Goal: Information Seeking & Learning: Learn about a topic

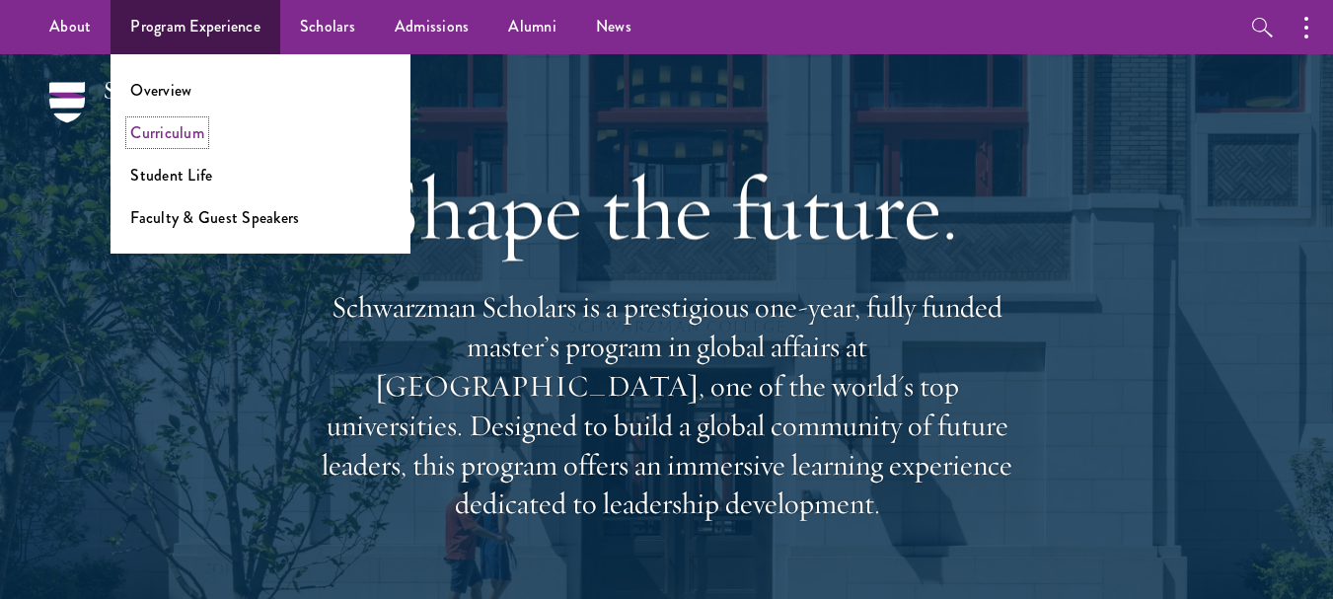
click at [176, 132] on link "Curriculum" at bounding box center [167, 132] width 74 height 23
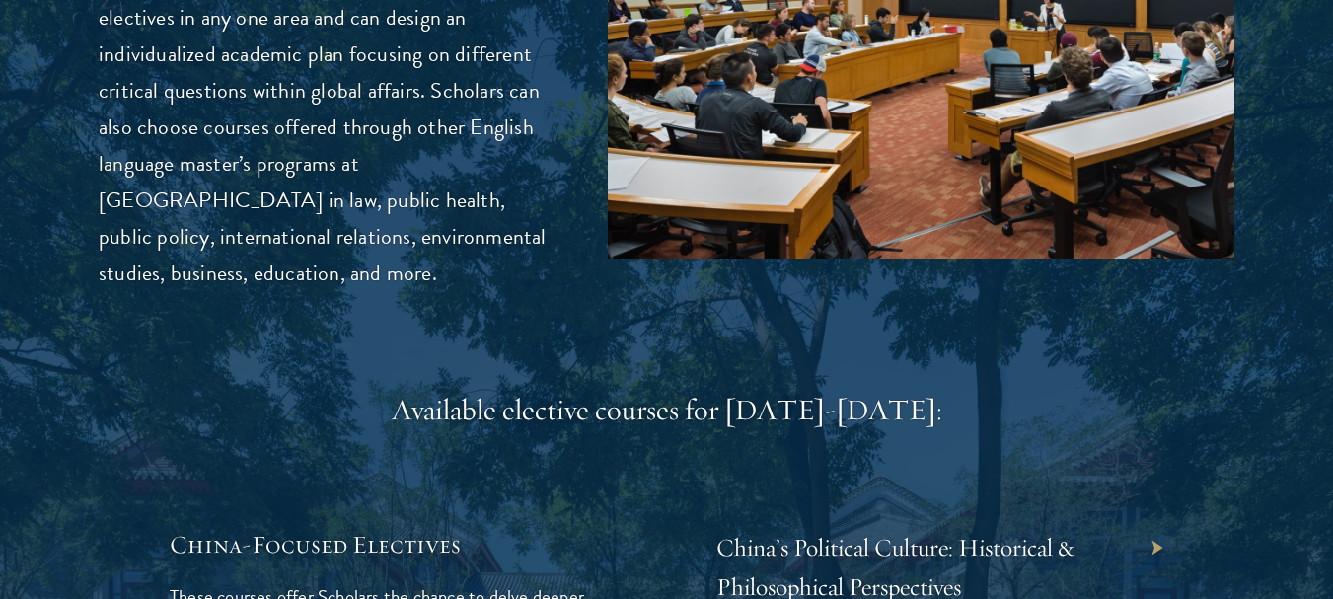
scroll to position [5557, 0]
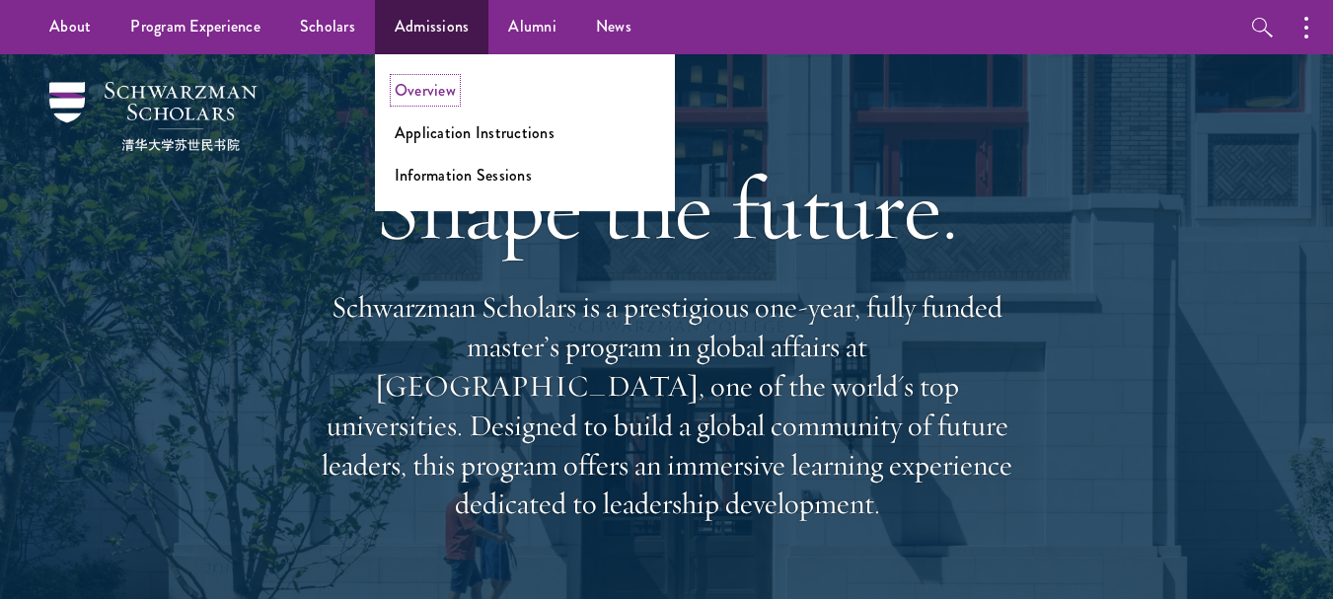
click at [421, 92] on link "Overview" at bounding box center [425, 90] width 61 height 23
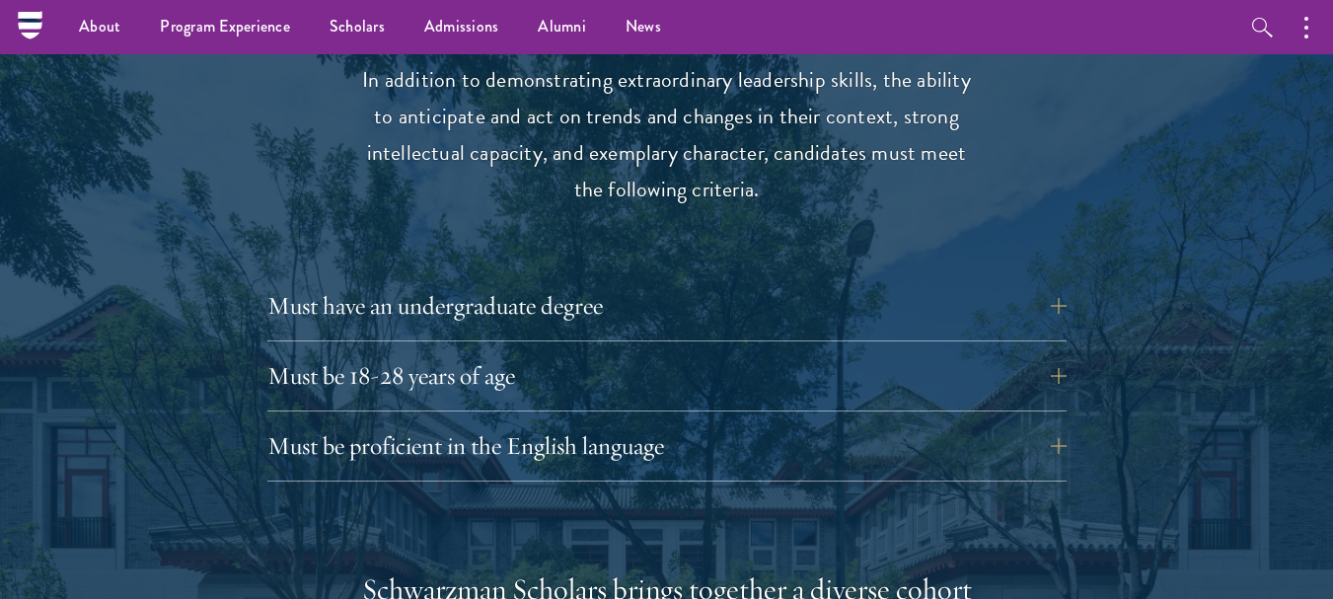
scroll to position [2609, 0]
click at [1069, 283] on button "Must have an undergraduate degree" at bounding box center [681, 306] width 799 height 47
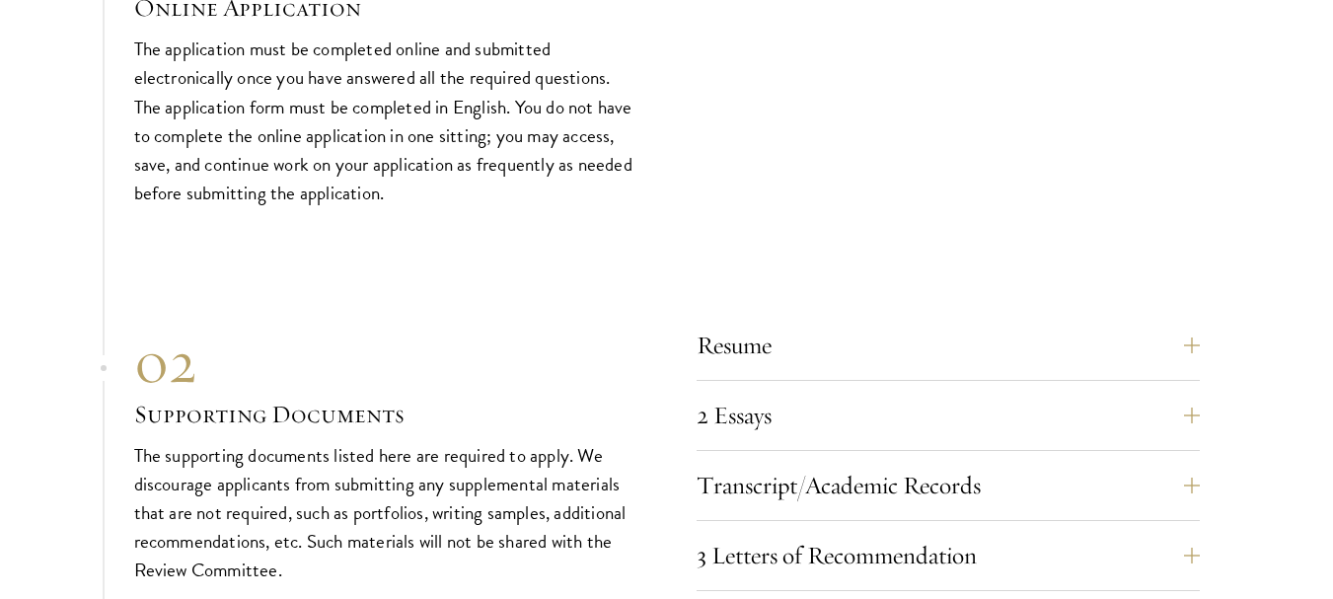
scroll to position [6271, 0]
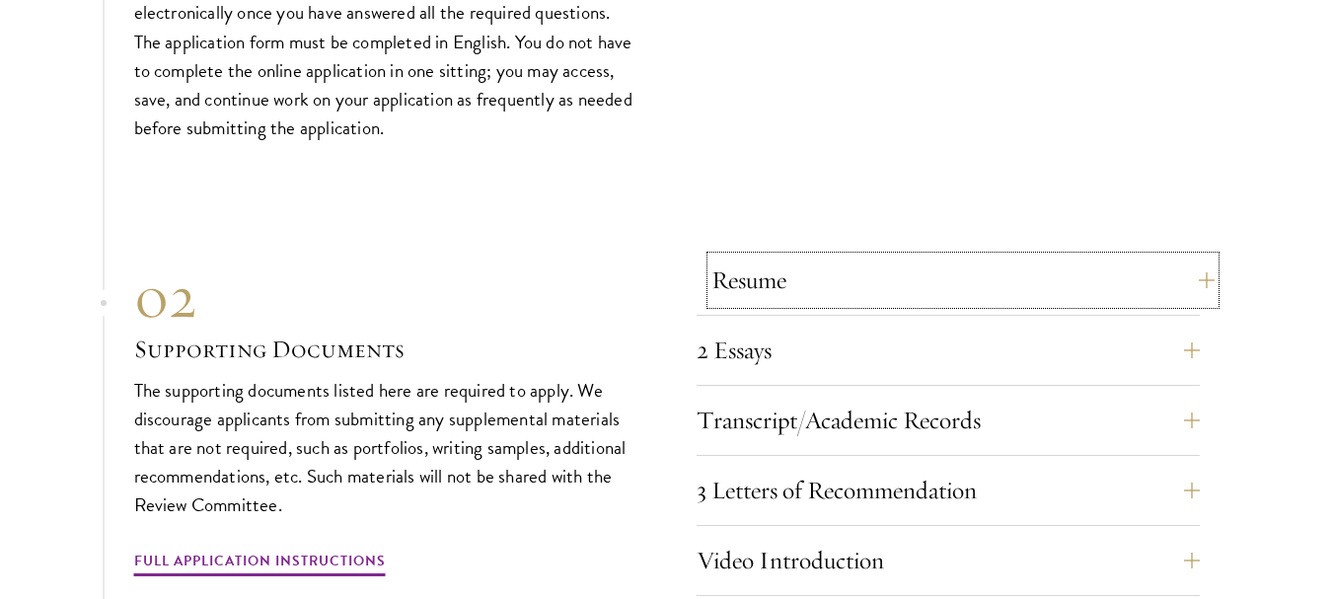
click at [1197, 257] on button "Resume" at bounding box center [962, 280] width 503 height 47
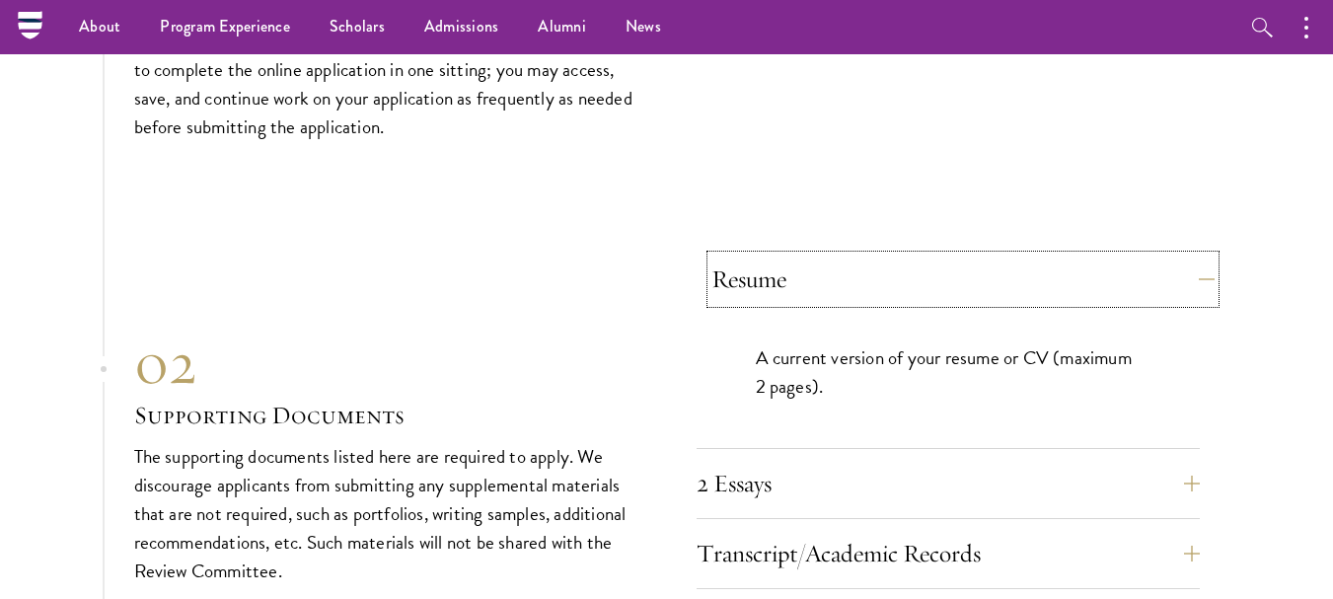
scroll to position [5997, 0]
click at [1200, 461] on button "2 Essays" at bounding box center [962, 484] width 503 height 47
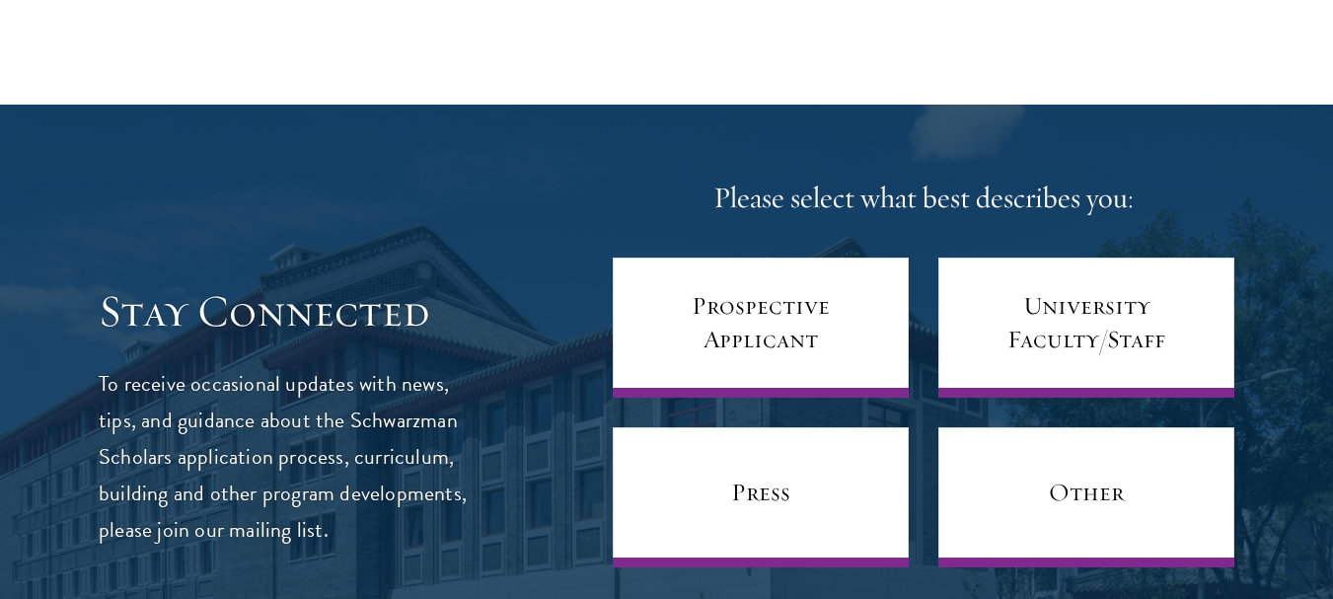
scroll to position [7885, 0]
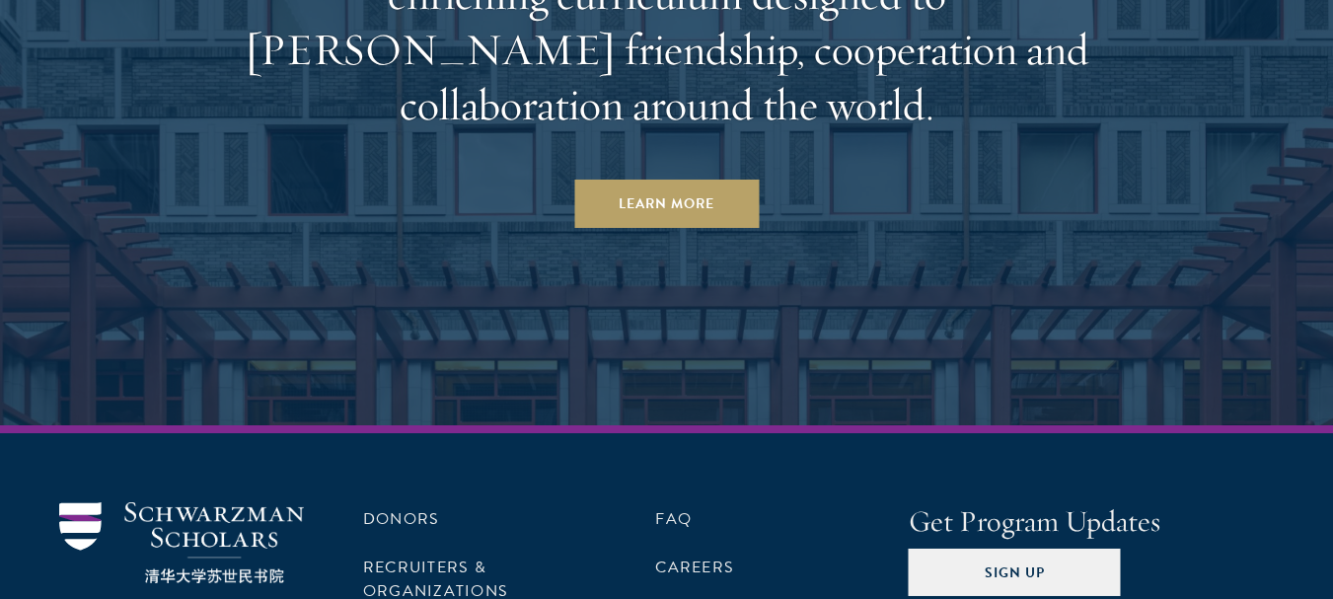
click at [1036, 502] on div "Donors Recruiters & Organizations Contact Us FAQ Careers Get Program Updates Si…" at bounding box center [666, 579] width 1215 height 154
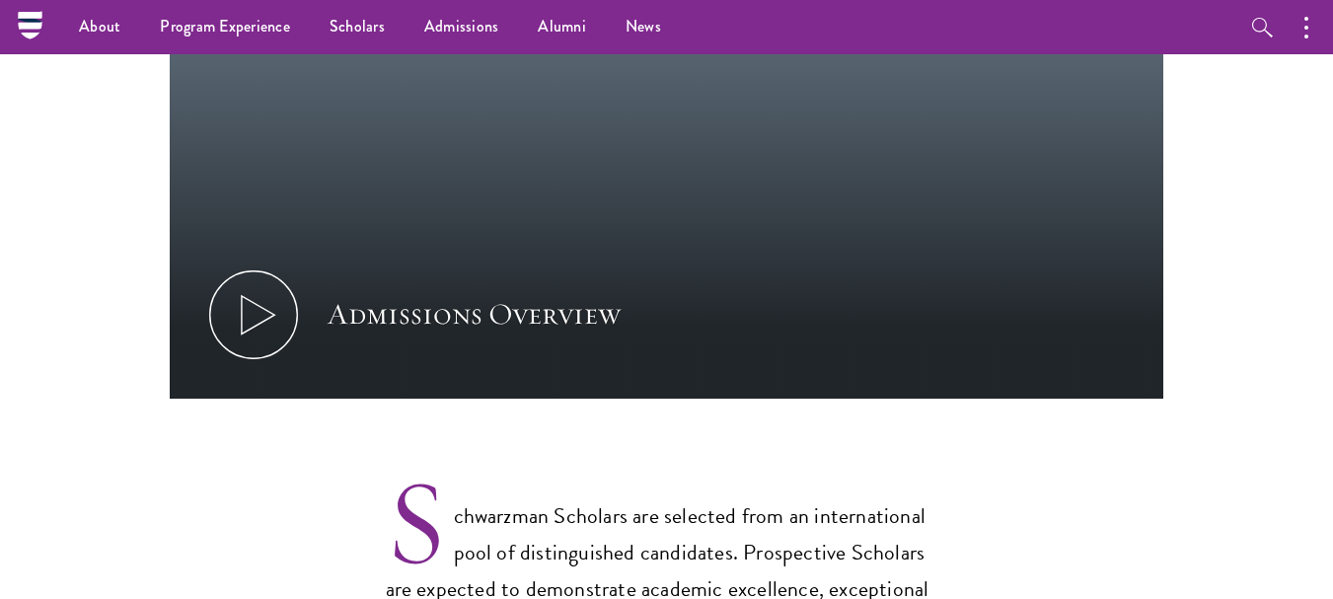
scroll to position [1068, 0]
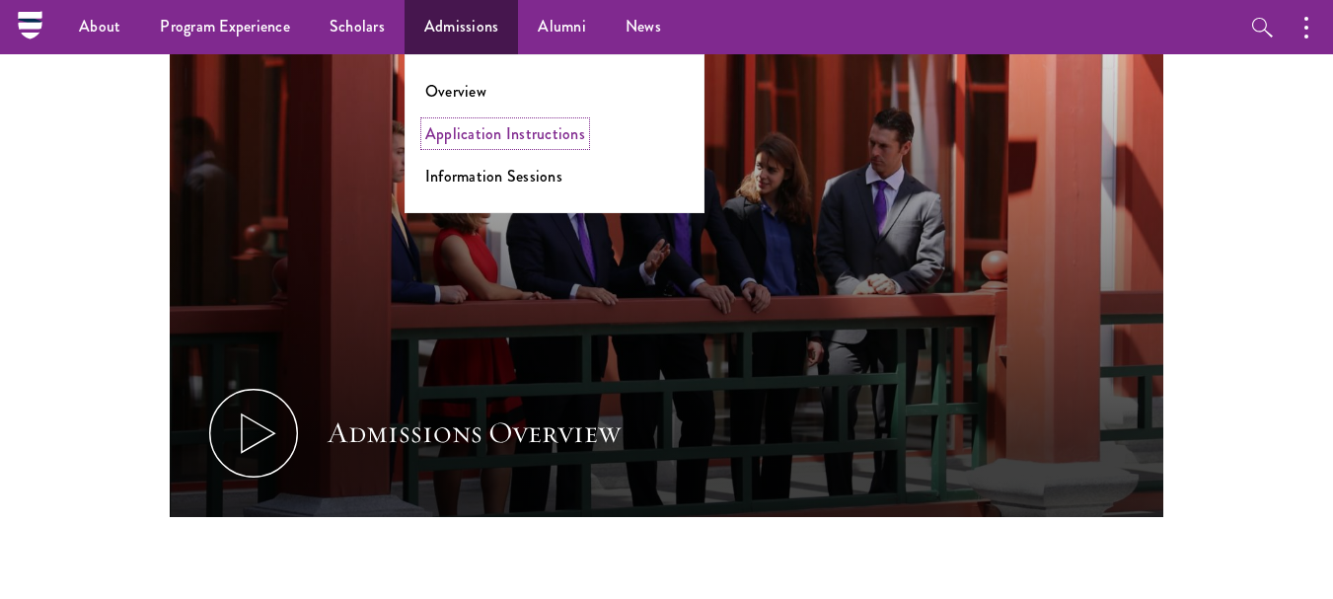
click at [478, 129] on link "Application Instructions" at bounding box center [505, 133] width 160 height 23
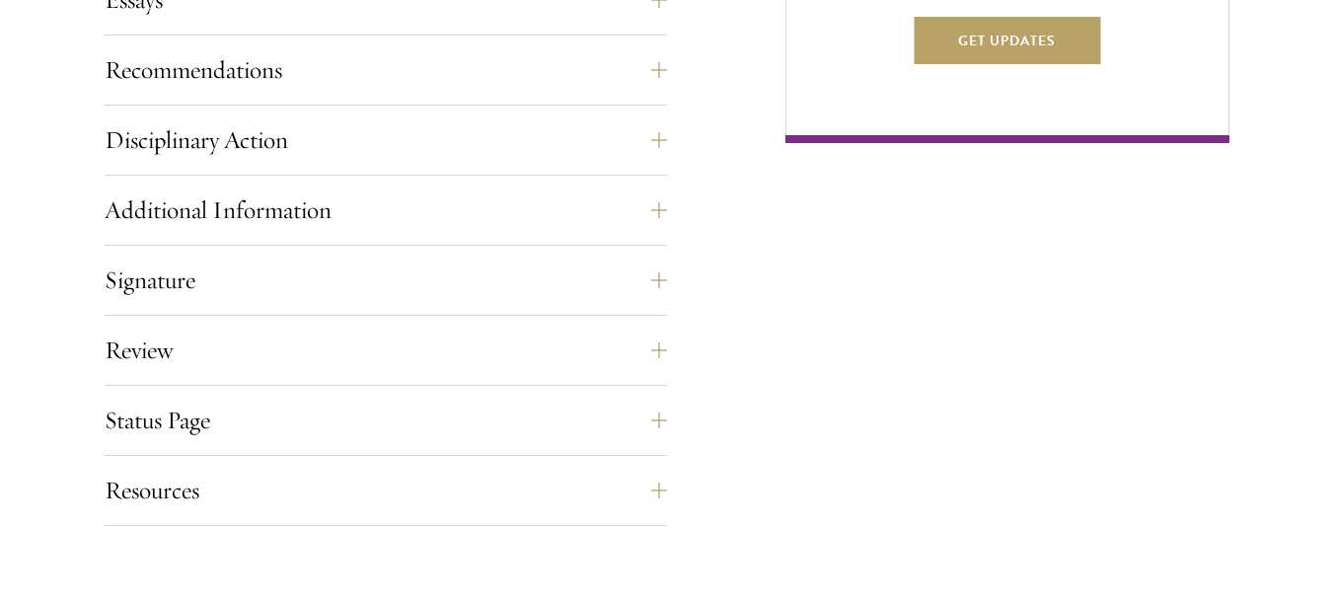
scroll to position [1446, 0]
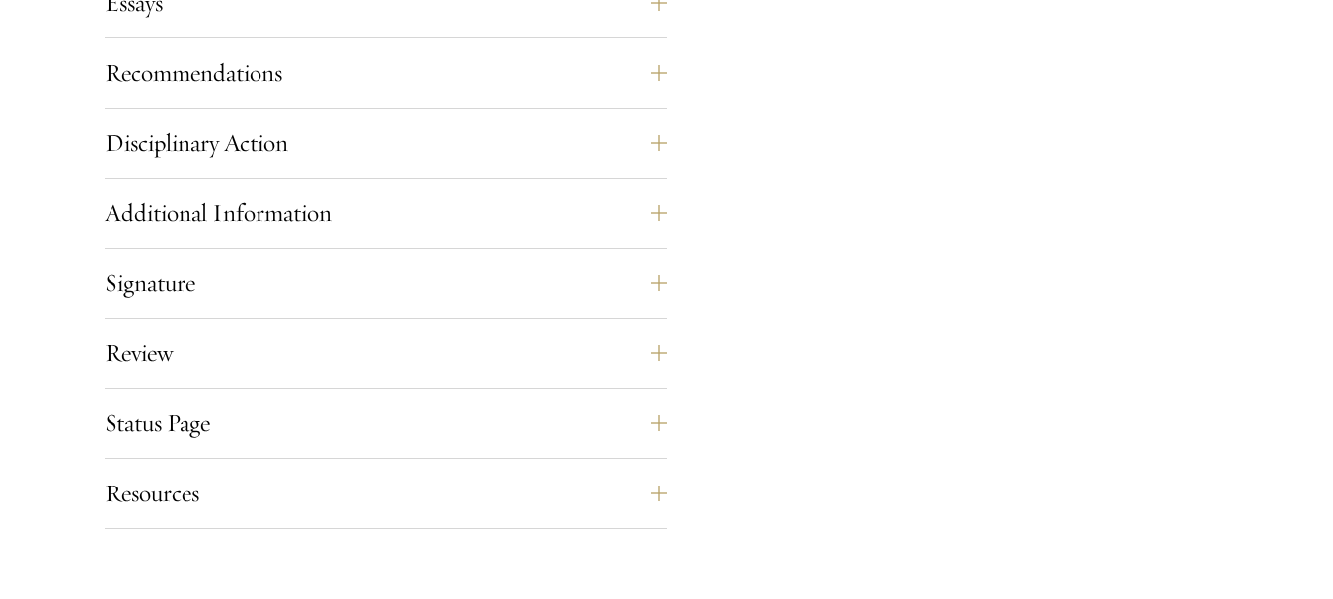
scroll to position [2070, 0]
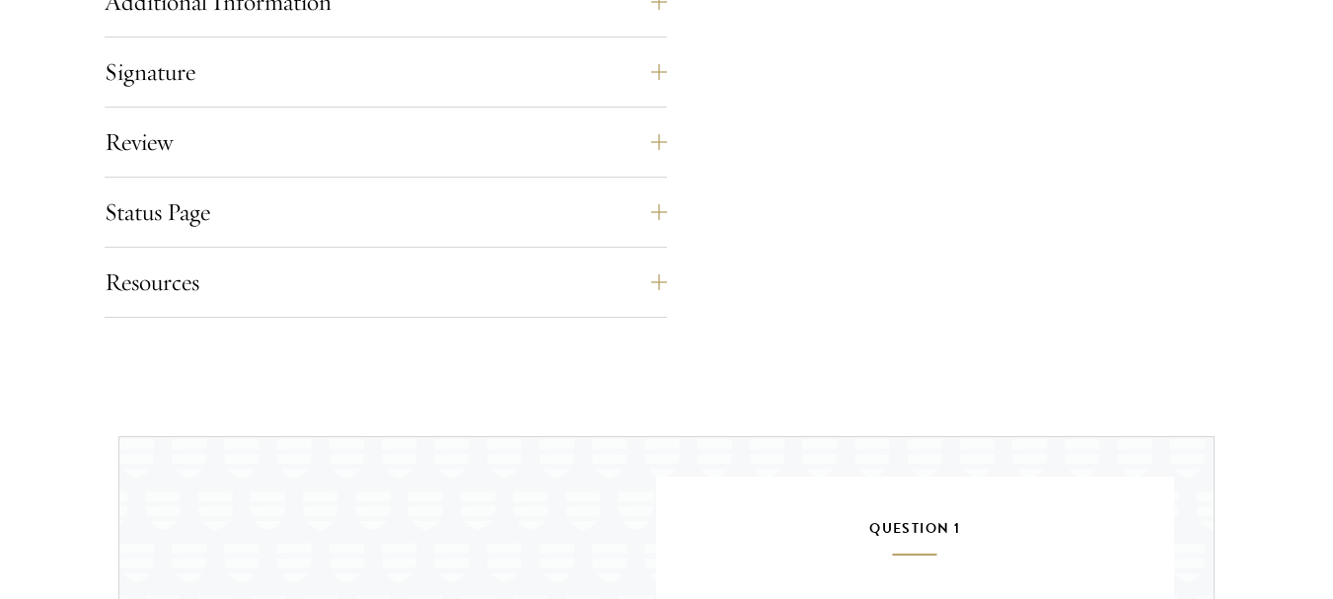
scroll to position [2035, 0]
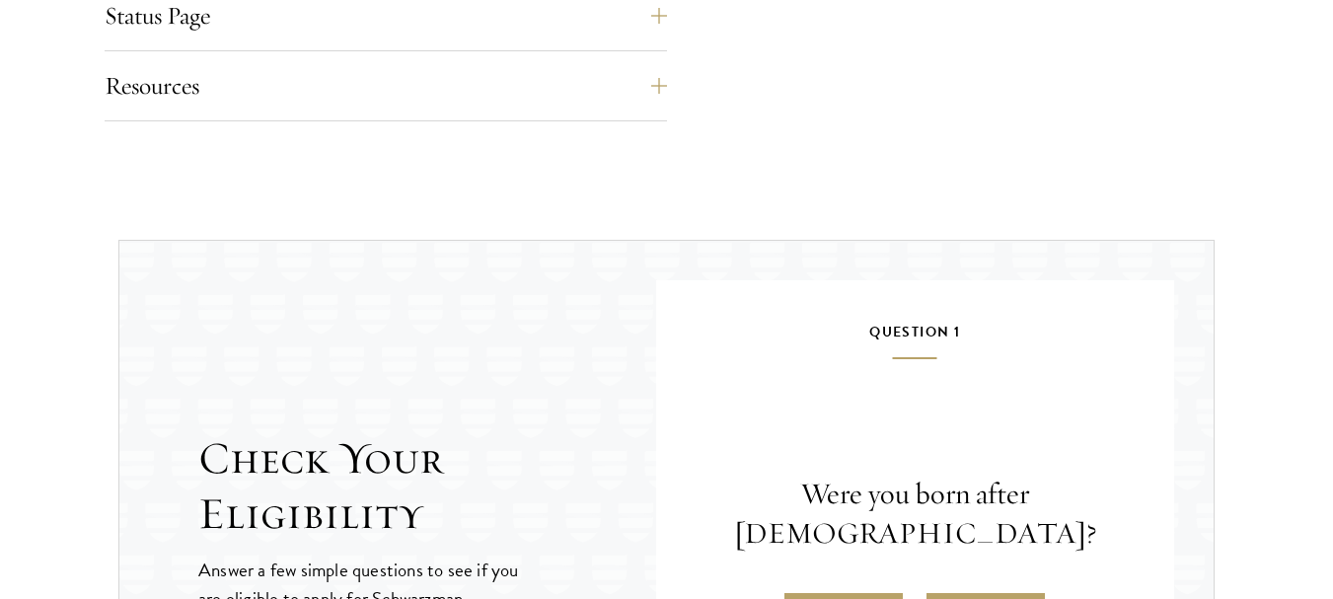
scroll to position [2123, 0]
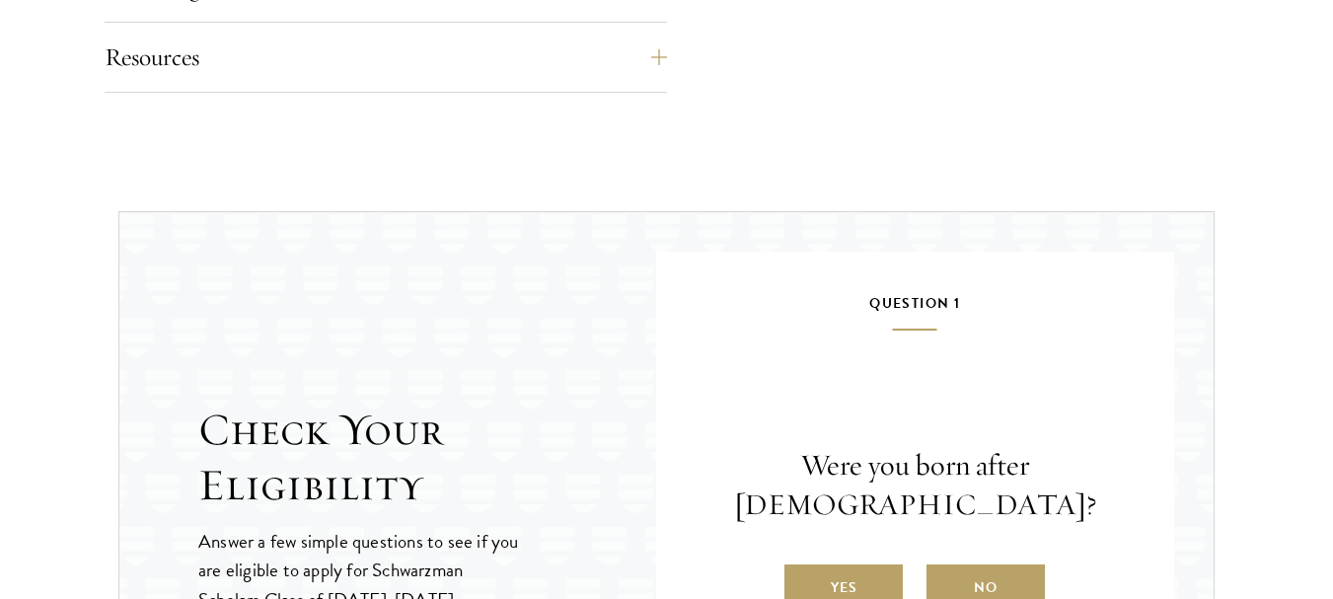
scroll to position [2371, 0]
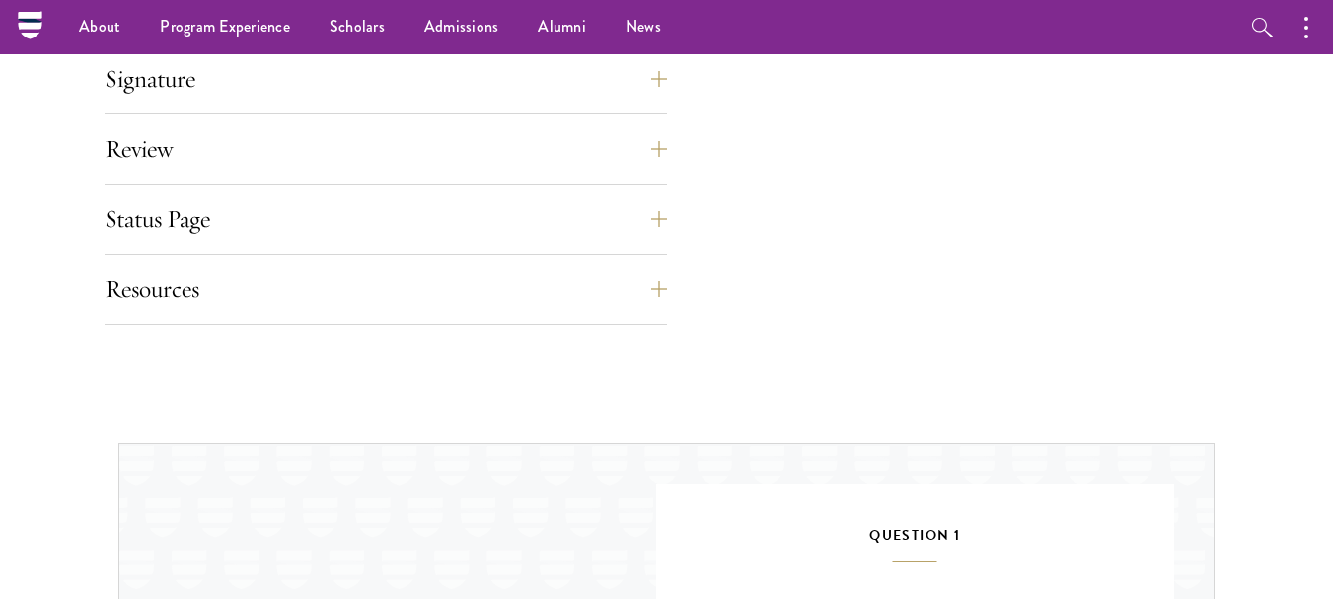
scroll to position [2110, 0]
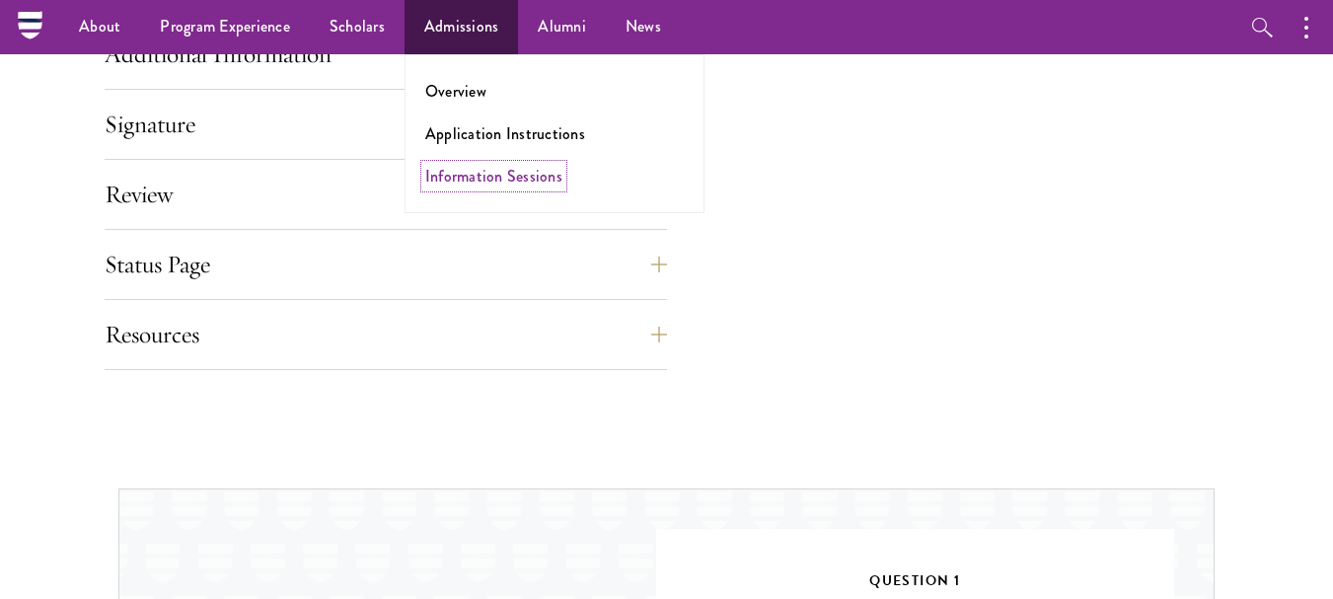
click at [450, 179] on link "Information Sessions" at bounding box center [493, 176] width 137 height 23
